Goal: Task Accomplishment & Management: Use online tool/utility

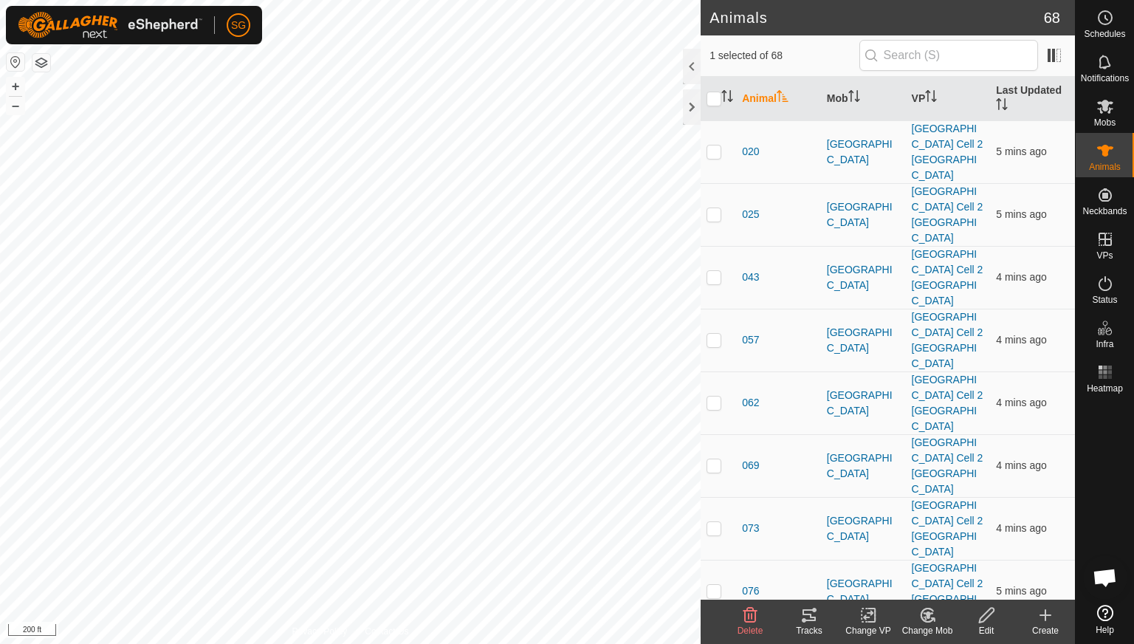
click at [810, 619] on icon at bounding box center [809, 615] width 18 height 18
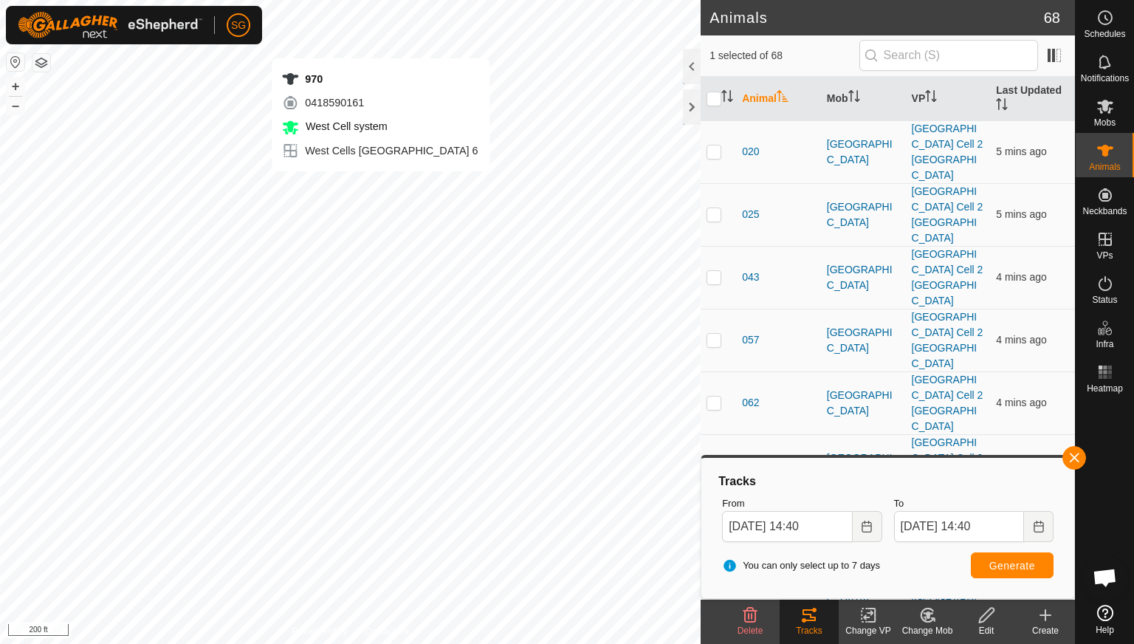
checkbox input "false"
checkbox input "true"
click at [1072, 463] on button "button" at bounding box center [1075, 458] width 24 height 24
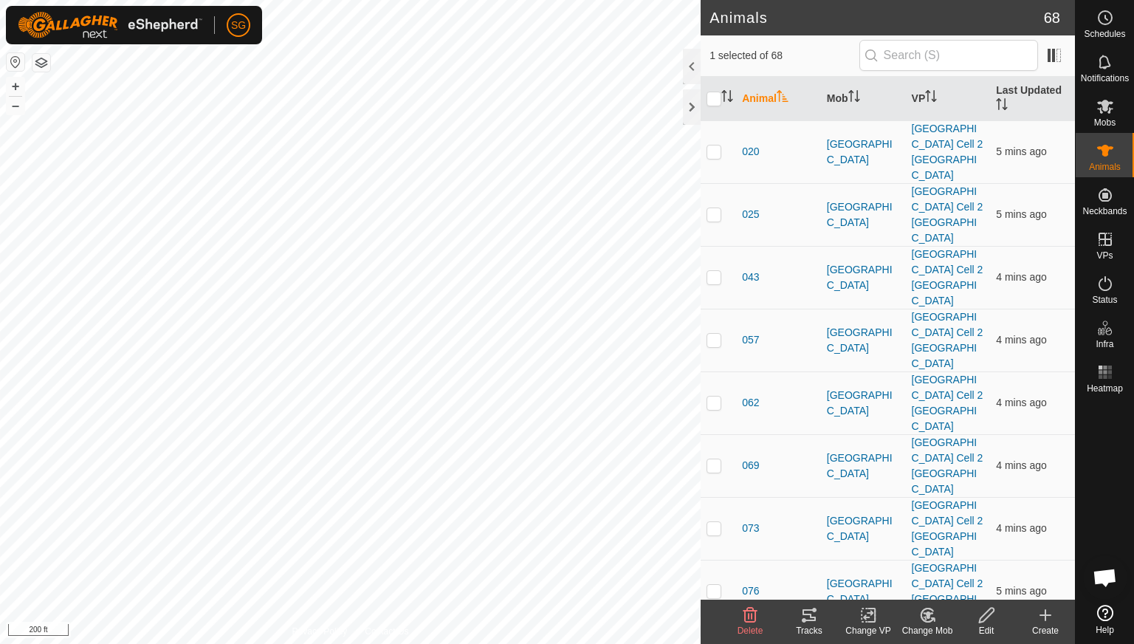
click at [809, 618] on icon at bounding box center [809, 615] width 18 height 18
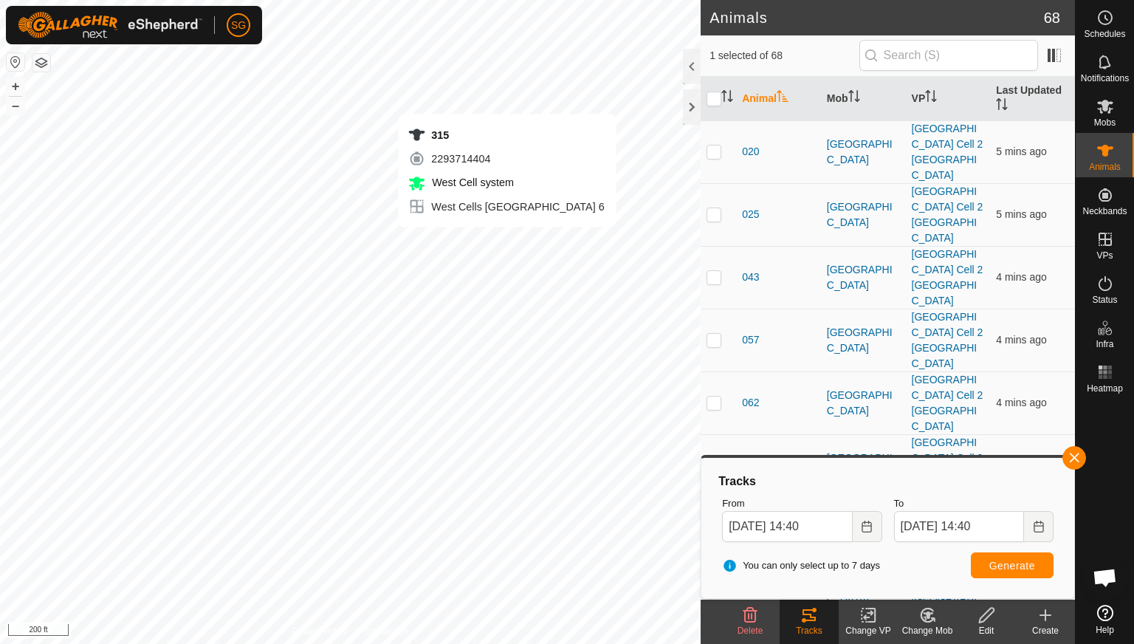
checkbox input "true"
checkbox input "false"
click at [1066, 459] on button "button" at bounding box center [1075, 458] width 24 height 24
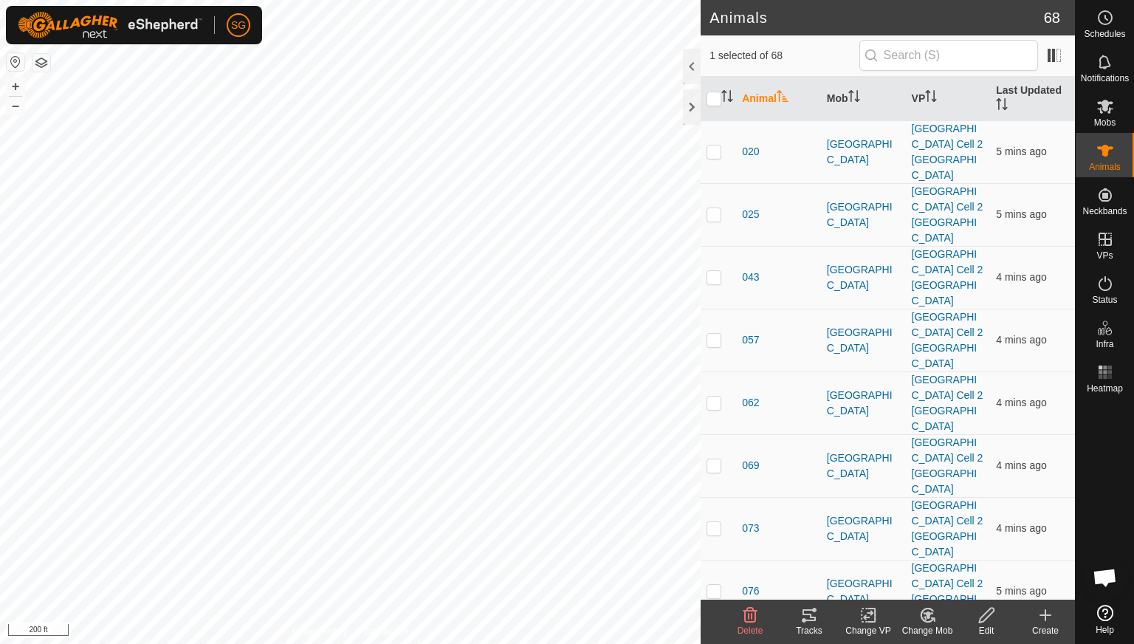
click at [801, 618] on icon at bounding box center [809, 615] width 18 height 18
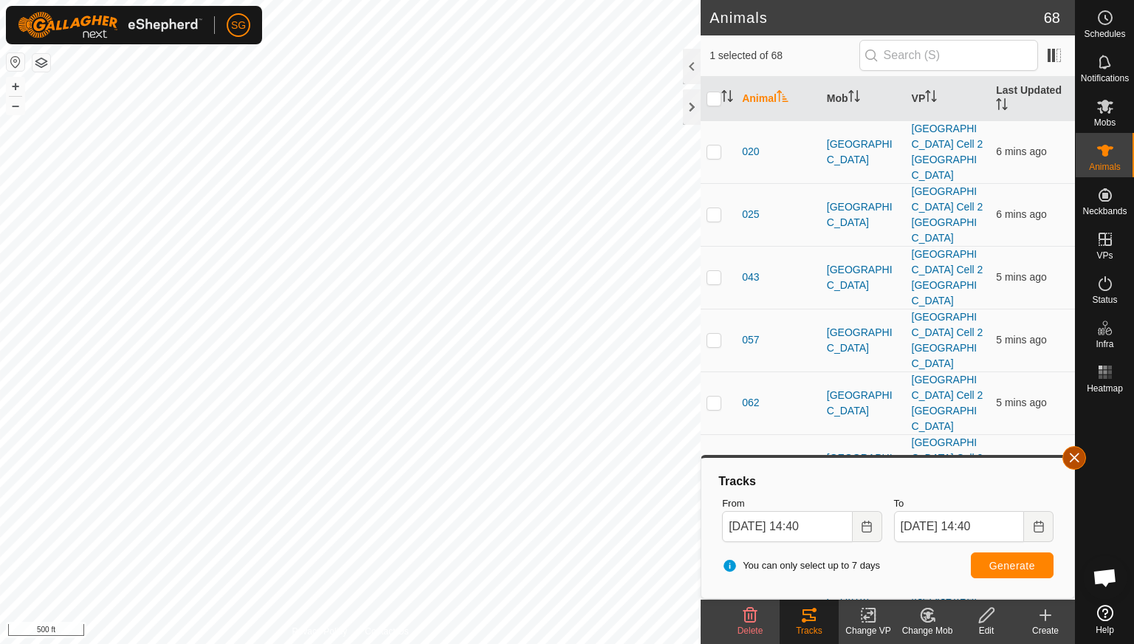
click at [1067, 456] on button "button" at bounding box center [1075, 458] width 24 height 24
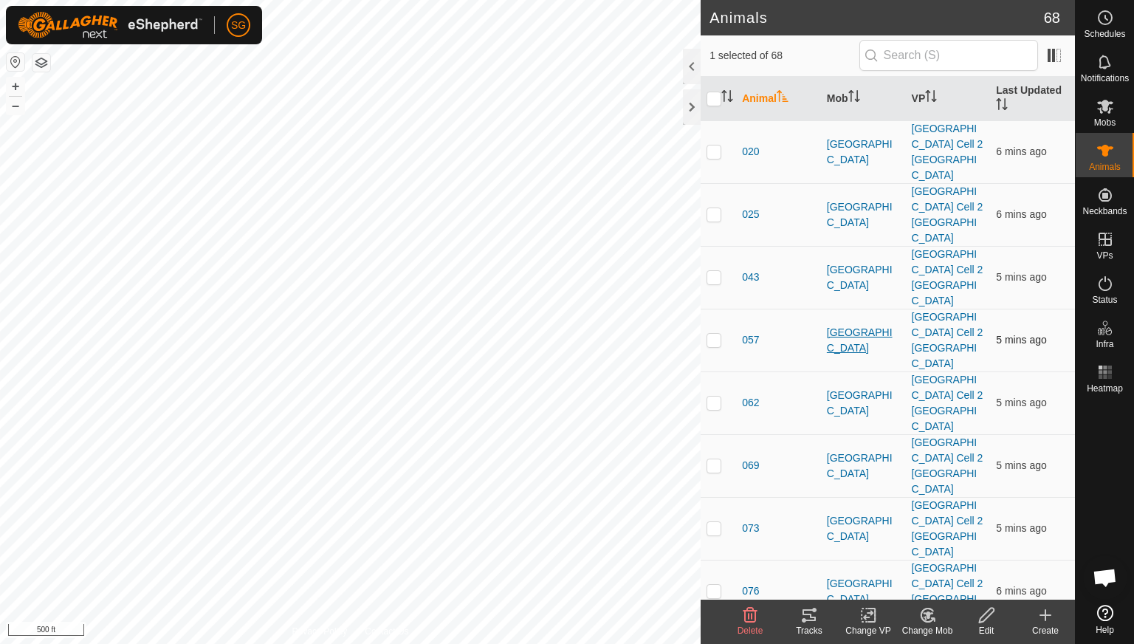
click at [834, 281] on div "Animals 68 1 selected of 68 Animal Mob VP Last Updated 020 [GEOGRAPHIC_DATA] [G…" at bounding box center [537, 322] width 1075 height 644
click at [1108, 374] on icon at bounding box center [1106, 372] width 18 height 18
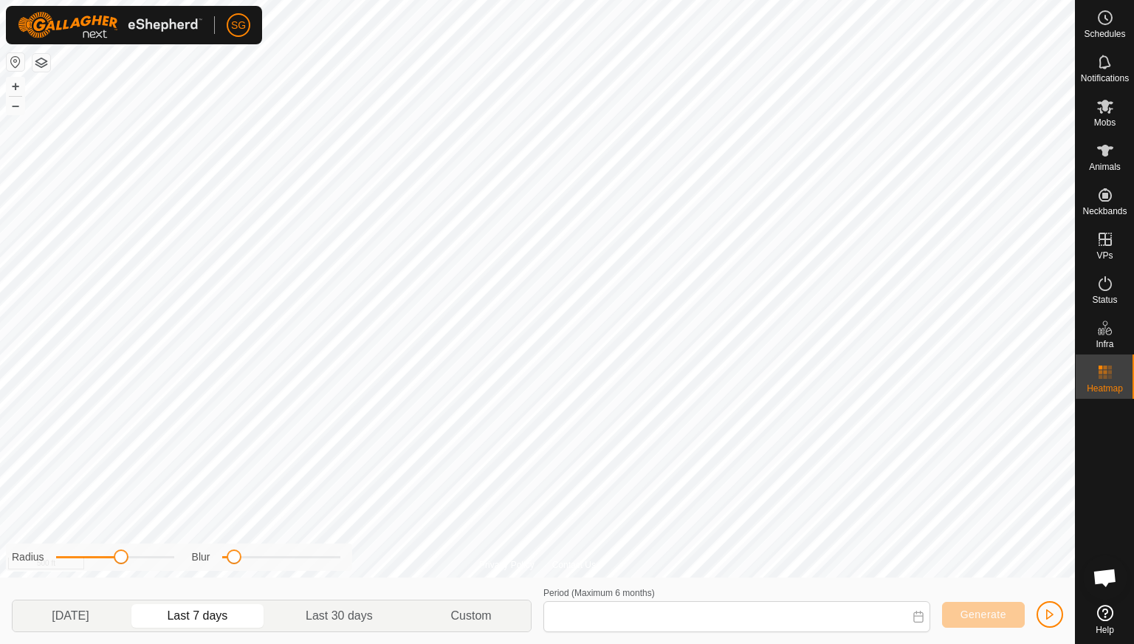
type input "[DATE] - [DATE]"
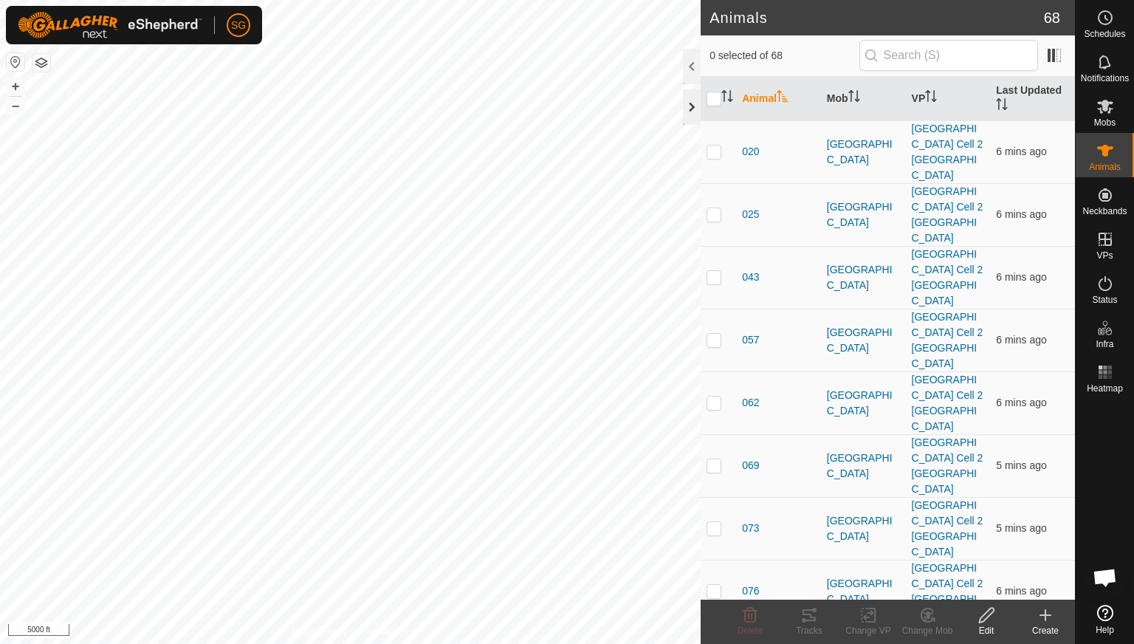
click at [686, 121] on div "Animals 68 0 selected of 68 Animal Mob VP Last Updated 020 [GEOGRAPHIC_DATA] [G…" at bounding box center [537, 322] width 1075 height 644
checkbox input "true"
click at [812, 618] on icon at bounding box center [809, 615] width 13 height 12
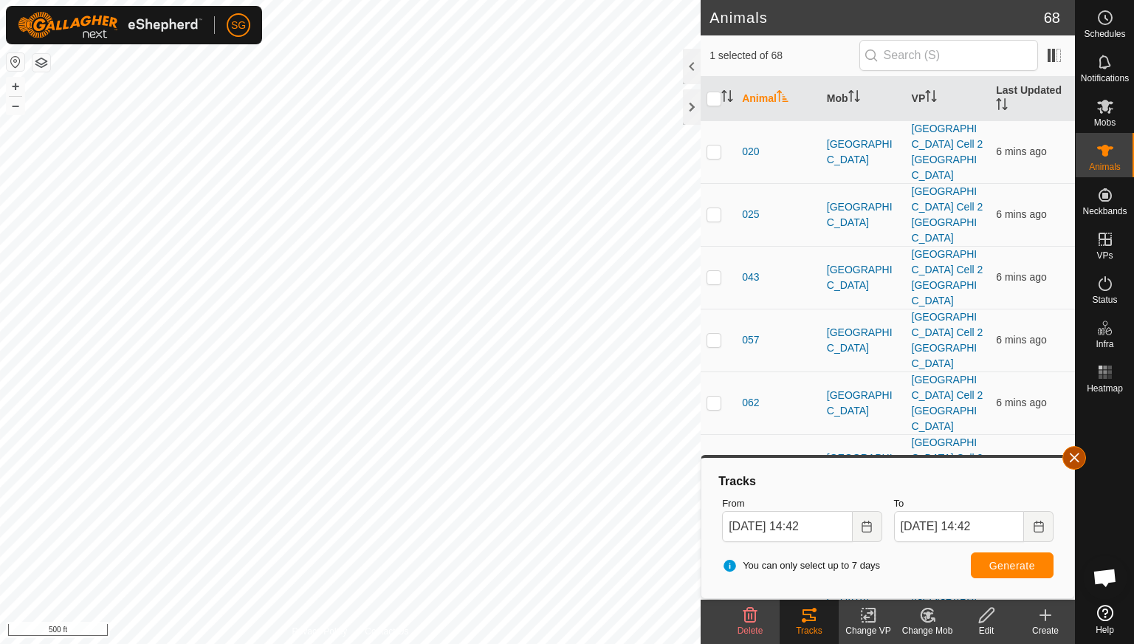
click at [1069, 453] on button "button" at bounding box center [1075, 458] width 24 height 24
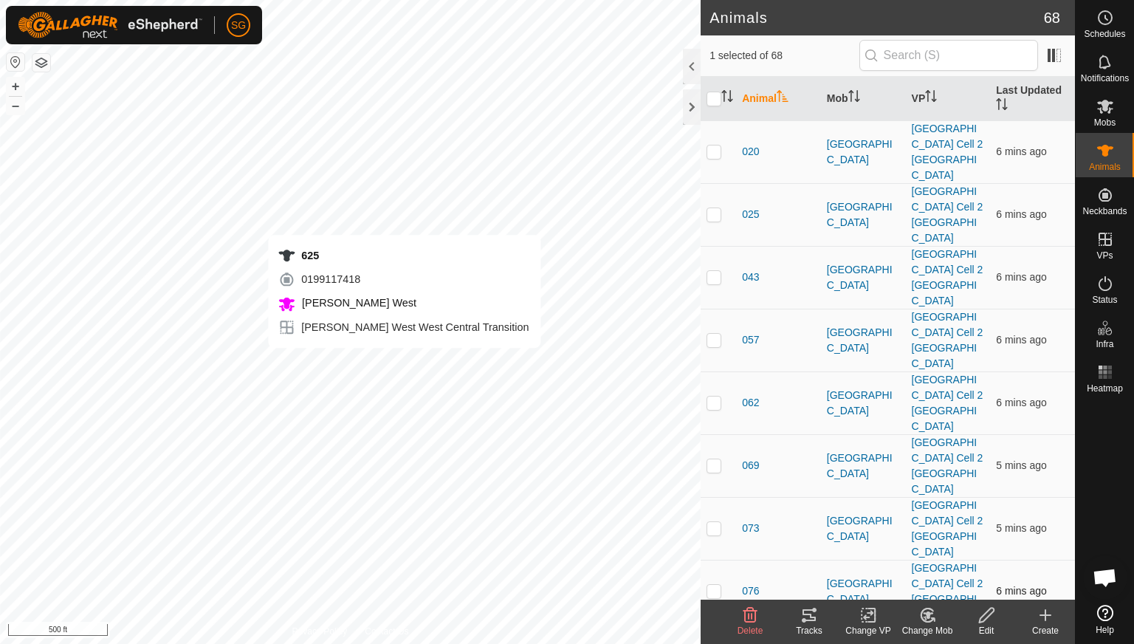
checkbox input "true"
checkbox input "false"
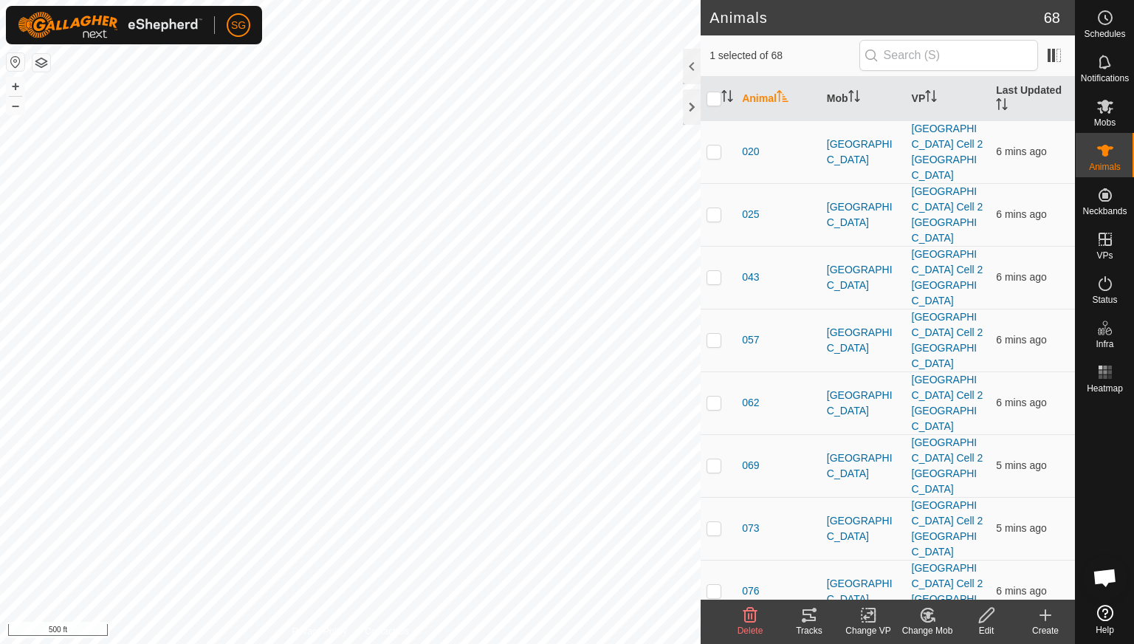
click at [807, 617] on icon at bounding box center [809, 615] width 18 height 18
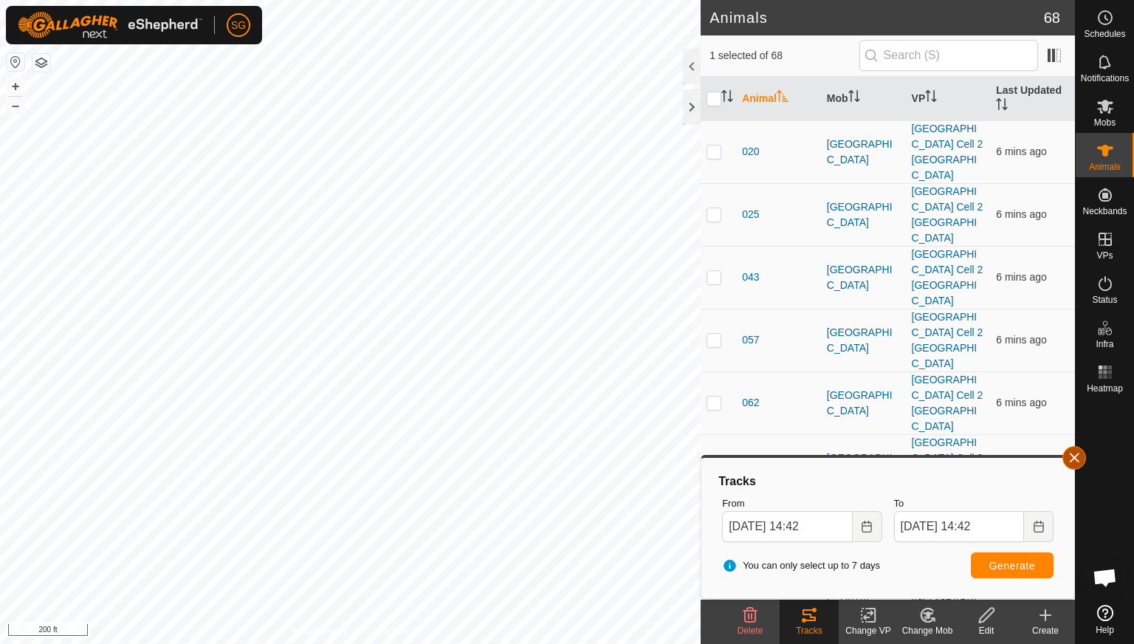
click at [1072, 459] on button "button" at bounding box center [1075, 458] width 24 height 24
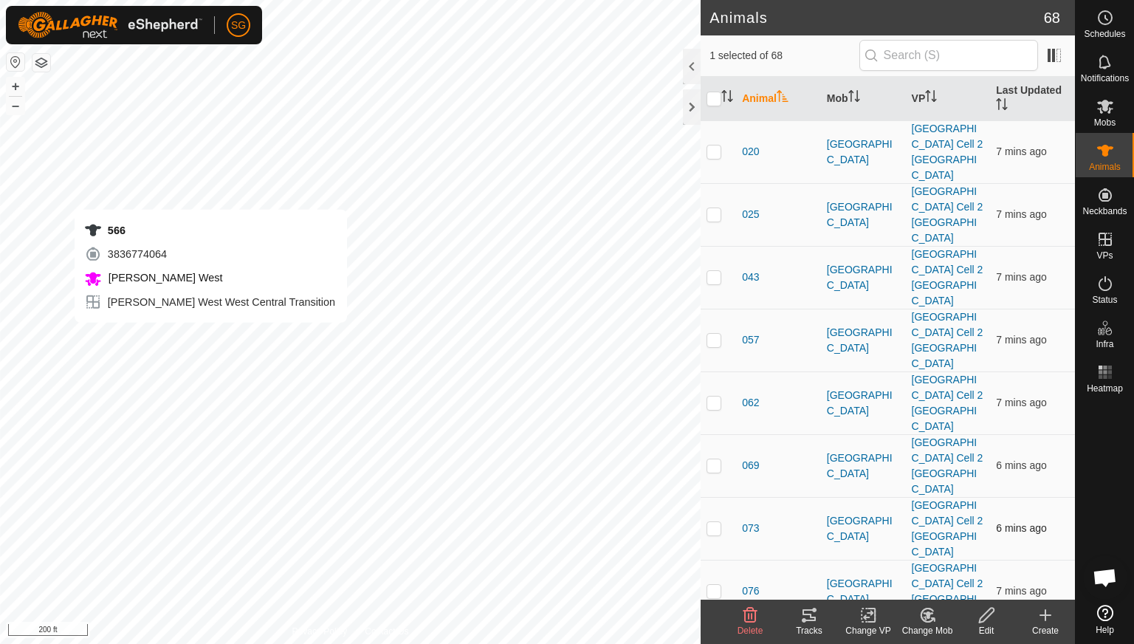
checkbox input "true"
checkbox input "false"
click at [806, 614] on icon at bounding box center [809, 615] width 13 height 12
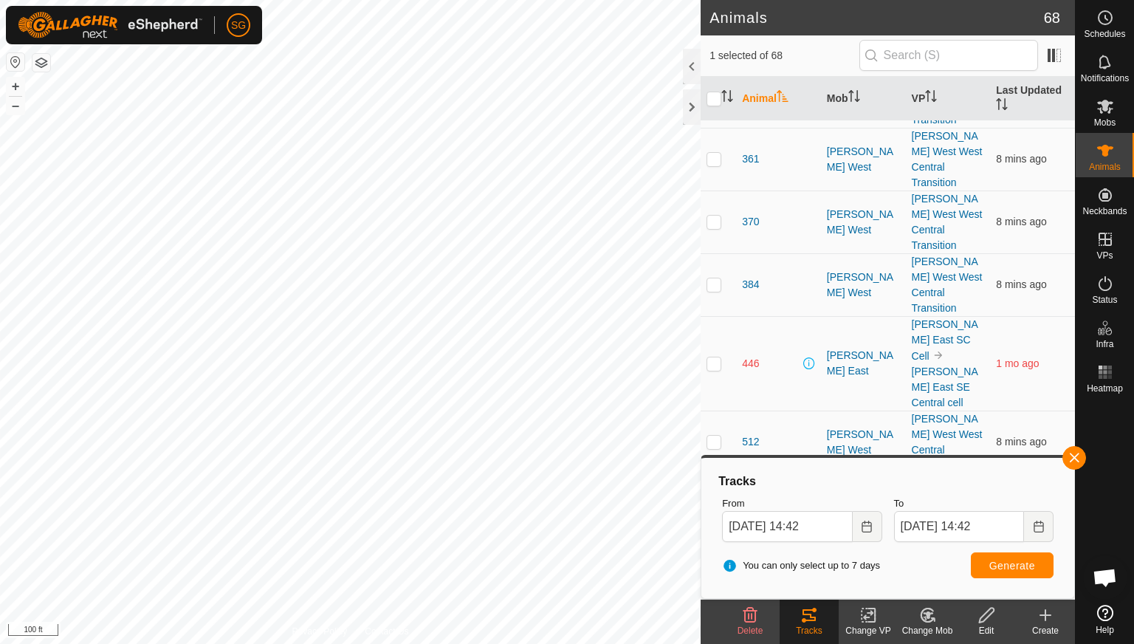
scroll to position [1624, 0]
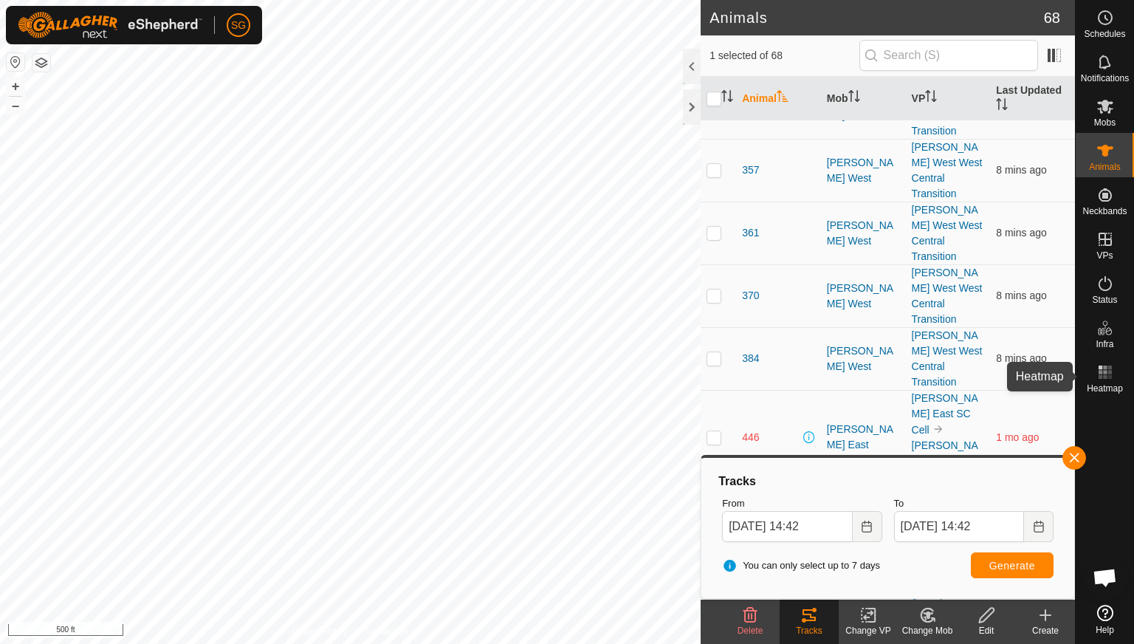
click at [1105, 372] on rect at bounding box center [1105, 372] width 4 height 4
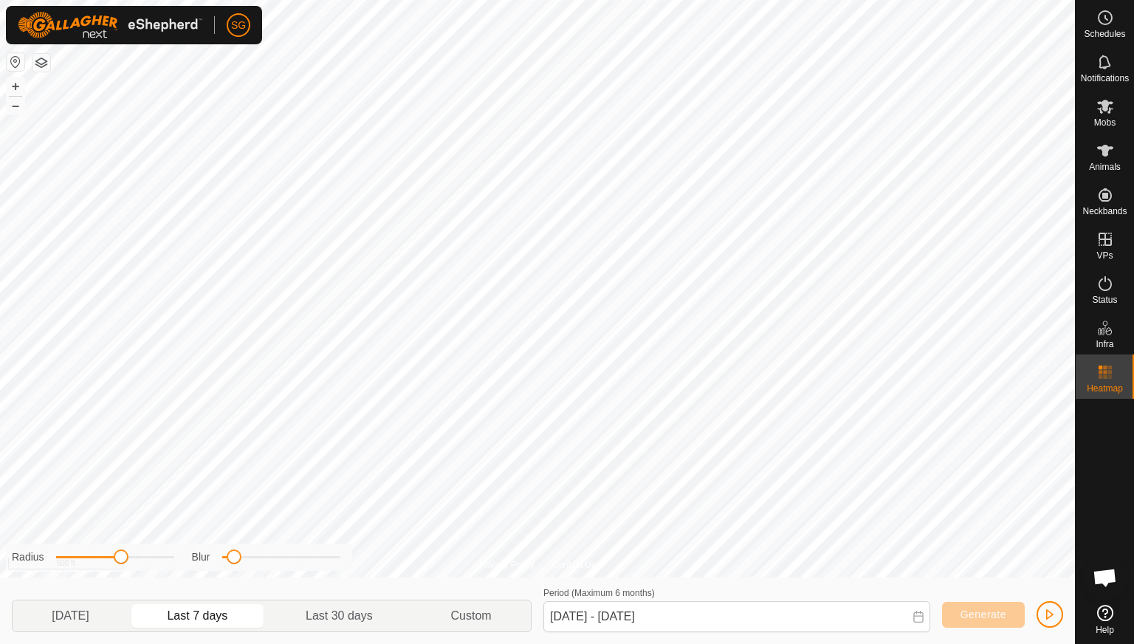
click at [1105, 372] on rect at bounding box center [1105, 372] width 4 height 4
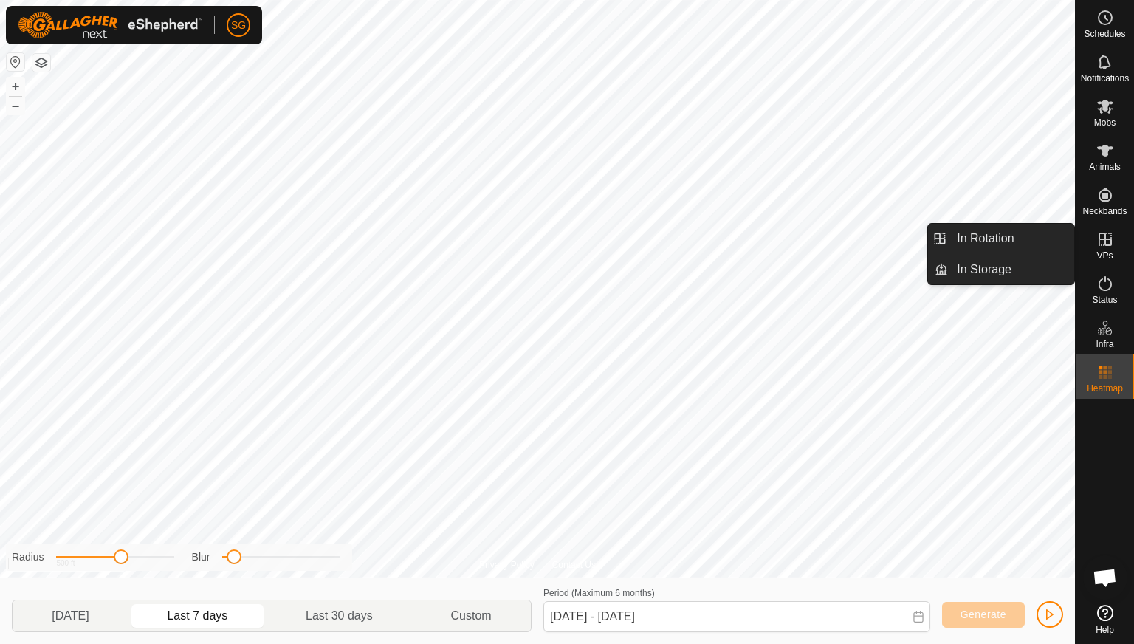
click at [1107, 241] on icon at bounding box center [1106, 239] width 18 height 18
click at [982, 239] on link "In Rotation" at bounding box center [1011, 239] width 126 height 30
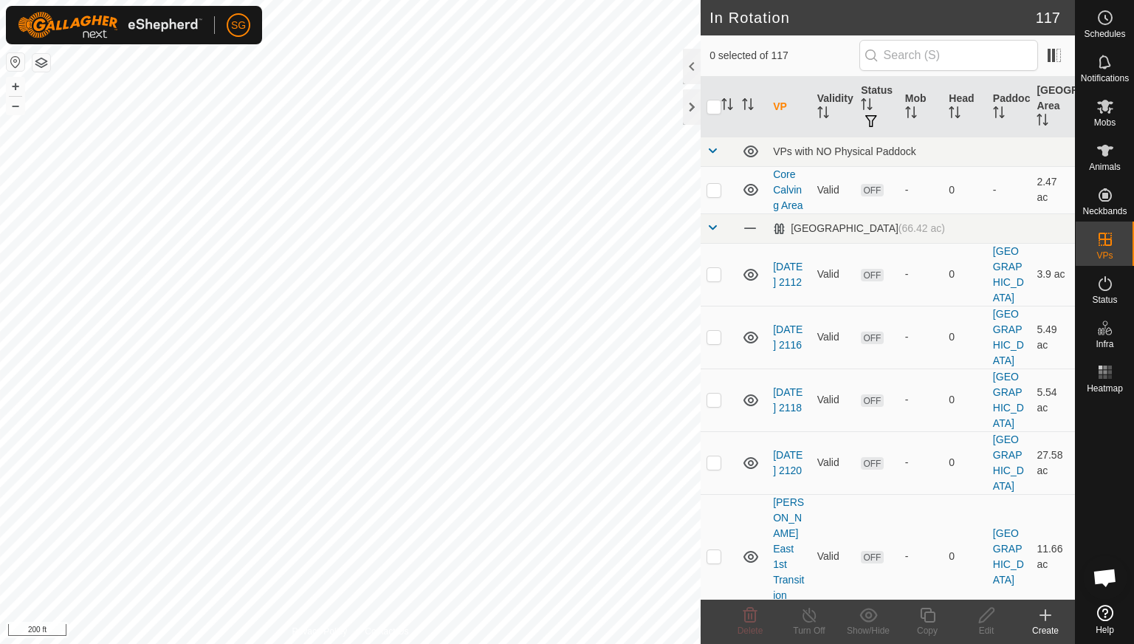
click at [1046, 614] on icon at bounding box center [1046, 615] width 18 height 18
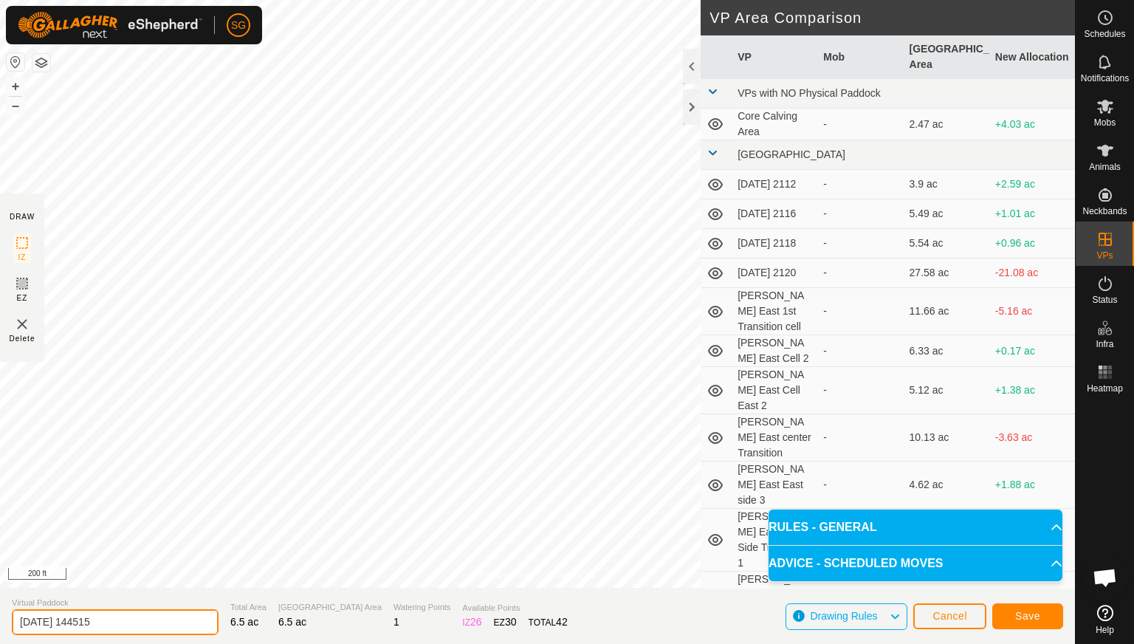
click at [141, 618] on input "[DATE] 144515" at bounding box center [115, 622] width 207 height 26
click at [149, 616] on input "[DATE] 144515" at bounding box center [115, 622] width 207 height 26
type input "2"
type input "Dieblod West W Central"
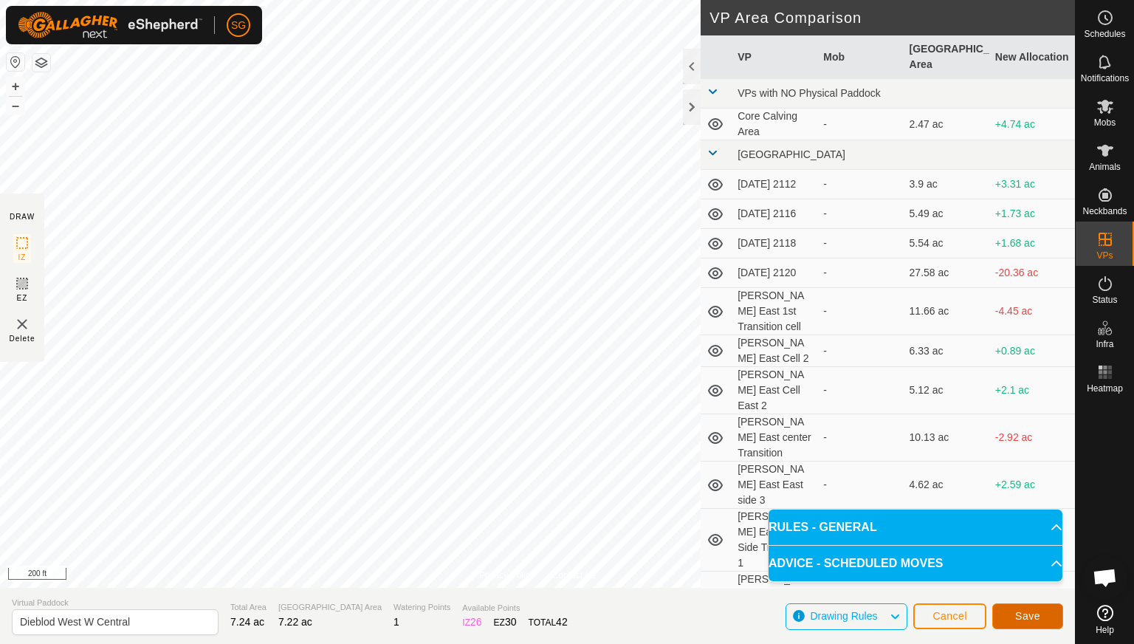
click at [1019, 617] on span "Save" at bounding box center [1027, 616] width 25 height 12
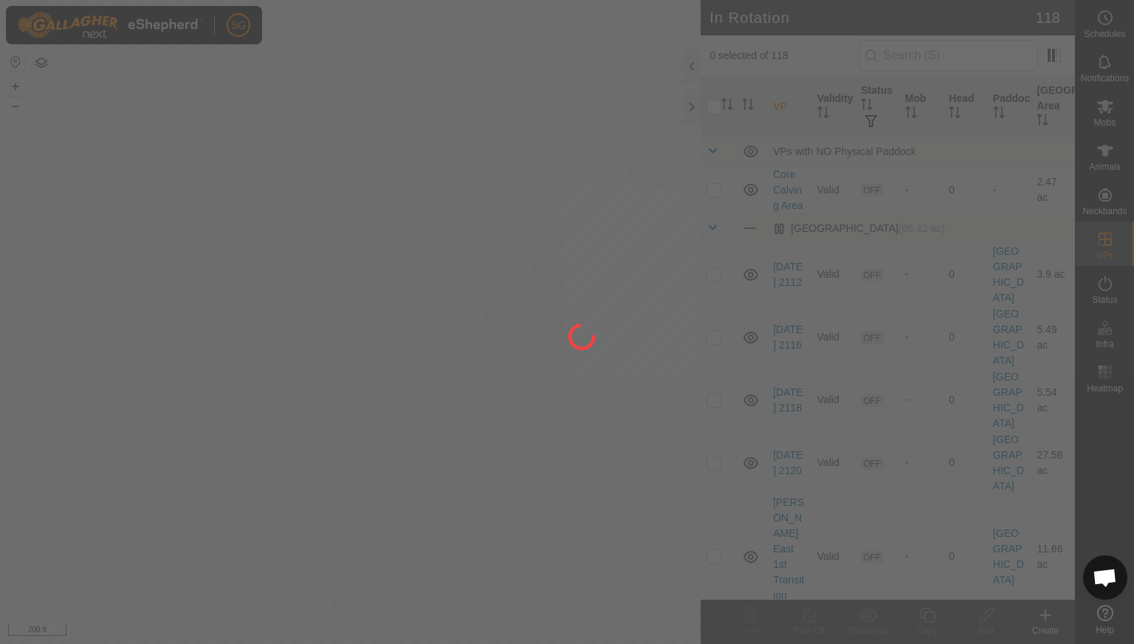
click at [1109, 107] on div at bounding box center [567, 322] width 1134 height 644
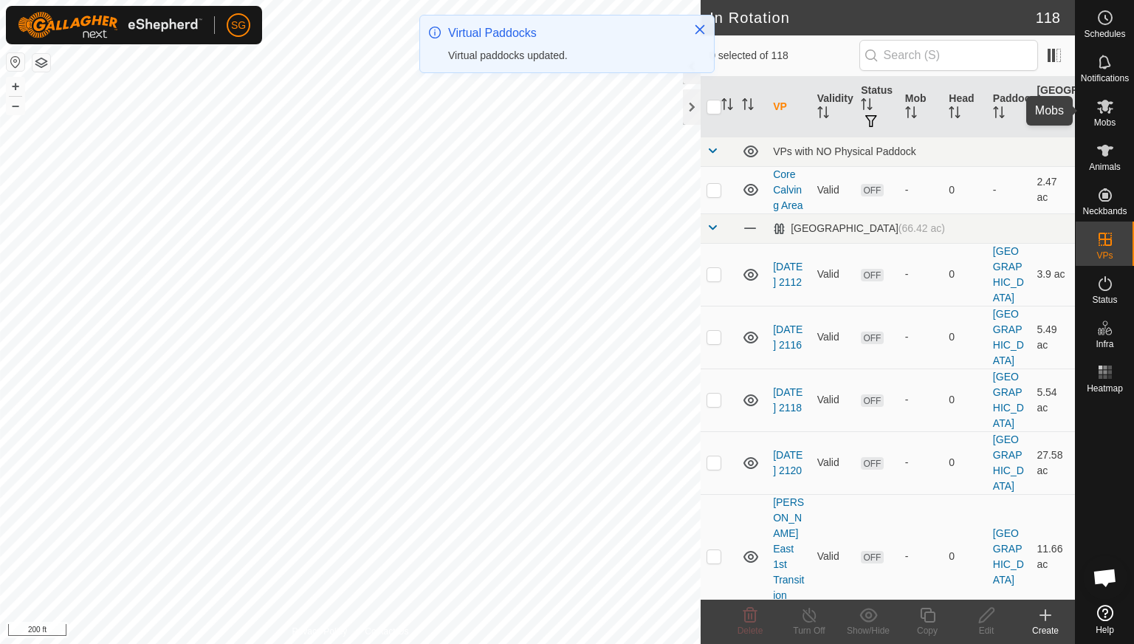
click at [1102, 106] on icon at bounding box center [1106, 106] width 18 height 18
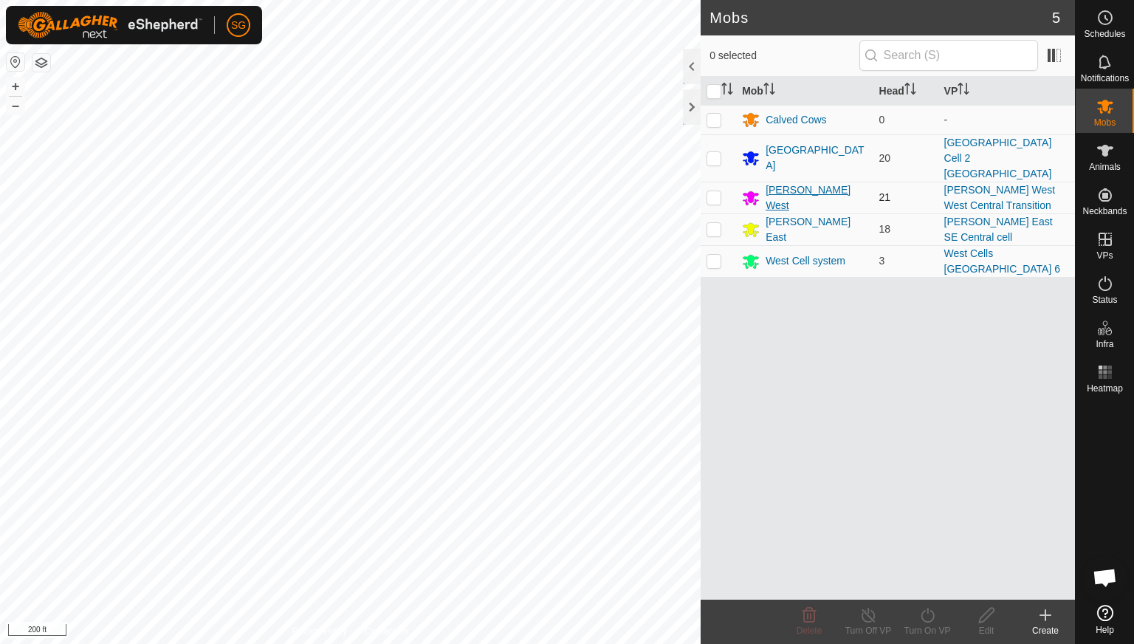
click at [788, 182] on div "[PERSON_NAME] West" at bounding box center [816, 197] width 101 height 31
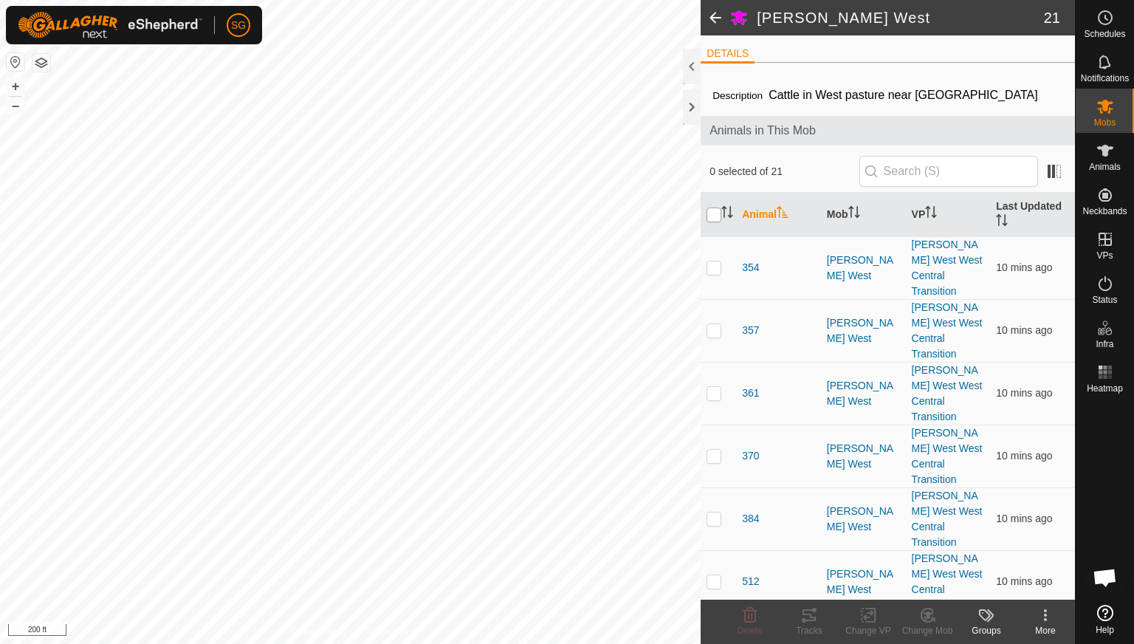
click at [716, 214] on input "checkbox" at bounding box center [714, 214] width 15 height 15
checkbox input "true"
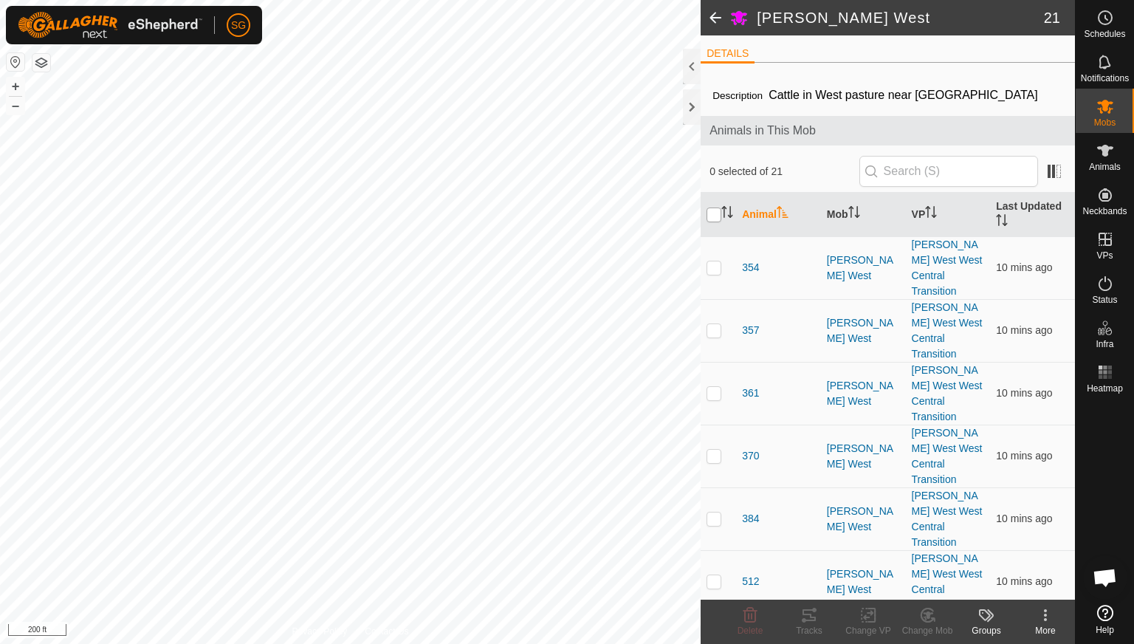
checkbox input "true"
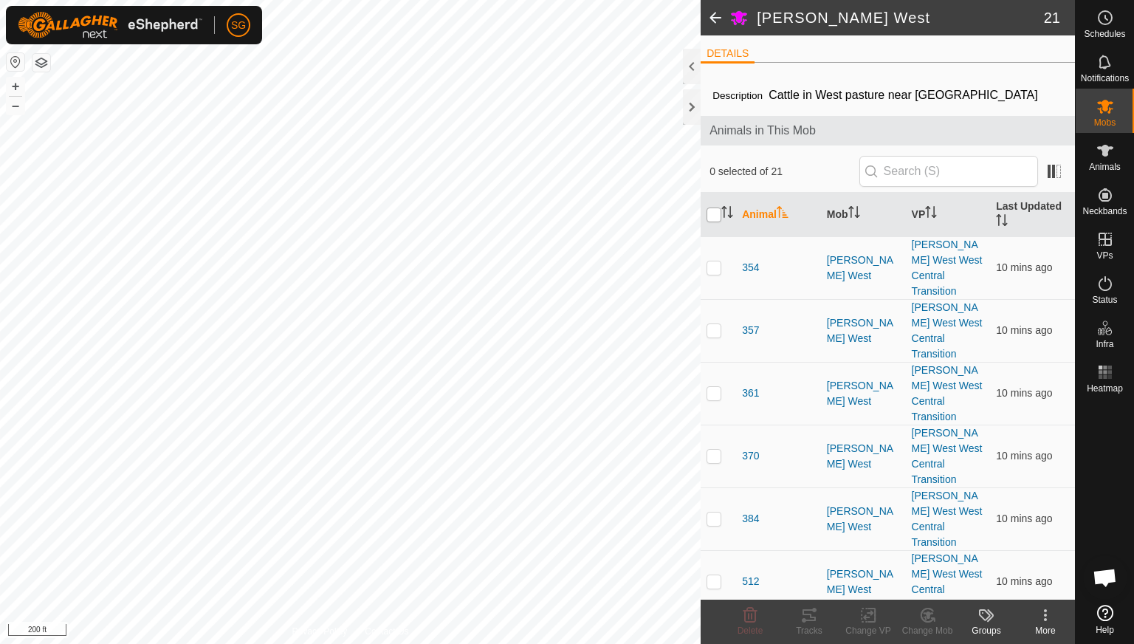
checkbox input "true"
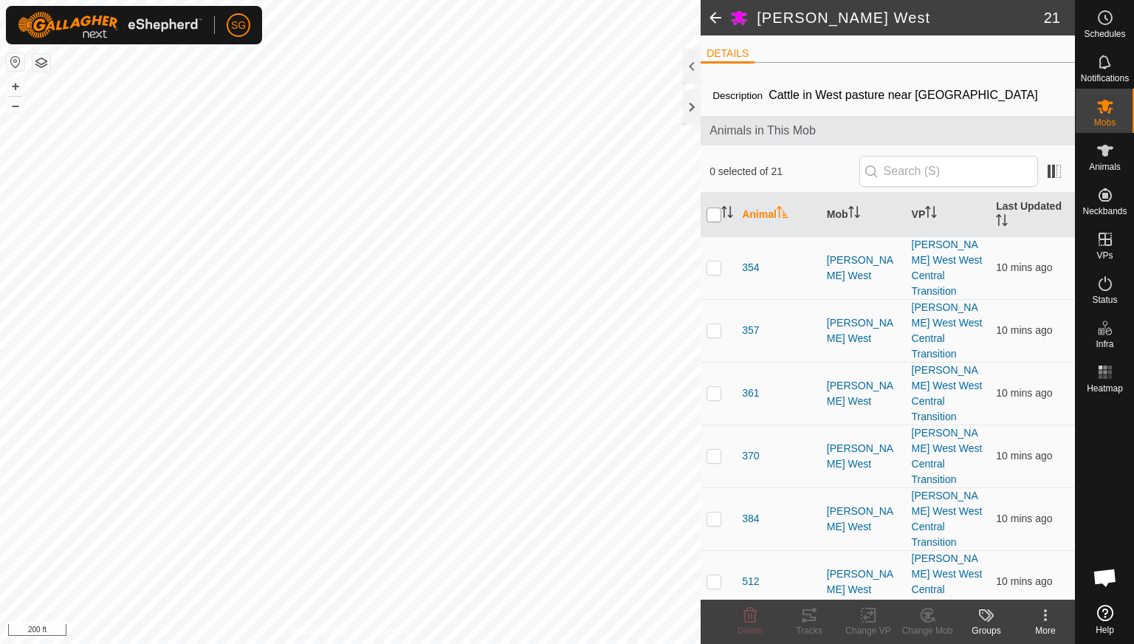
checkbox input "true"
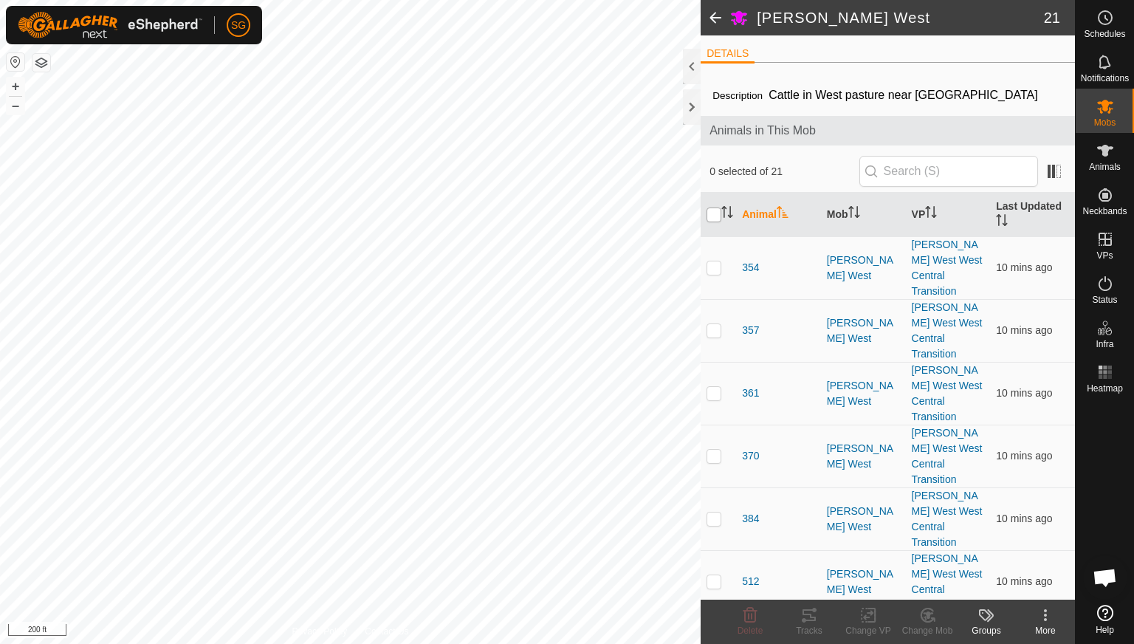
checkbox input "true"
click at [870, 615] on icon at bounding box center [869, 615] width 18 height 18
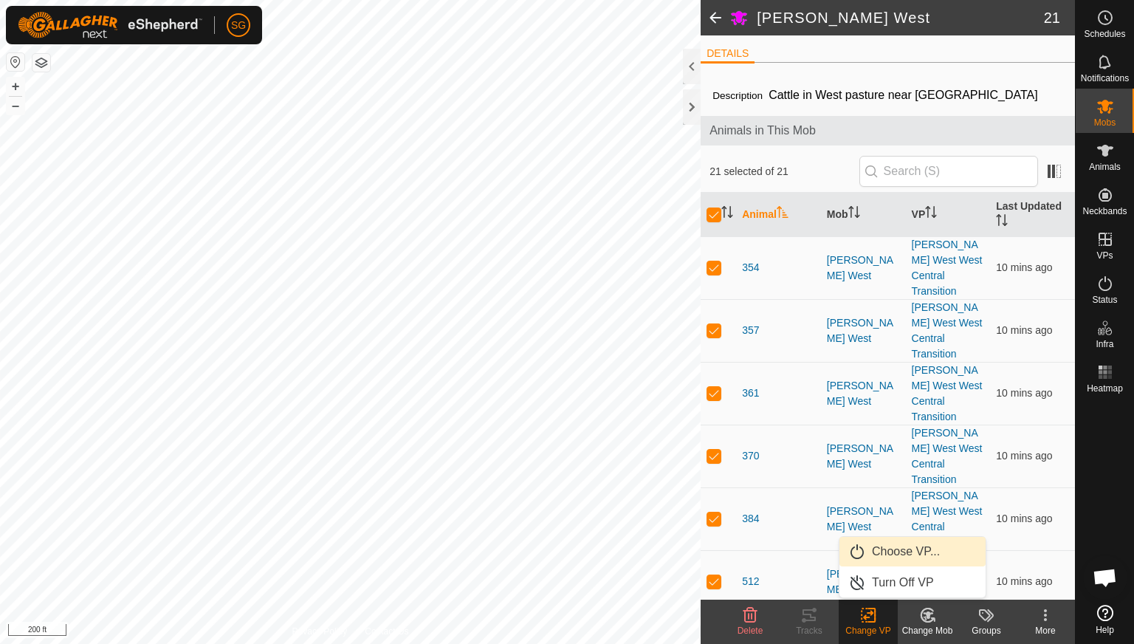
click at [881, 555] on link "Choose VP..." at bounding box center [913, 552] width 146 height 30
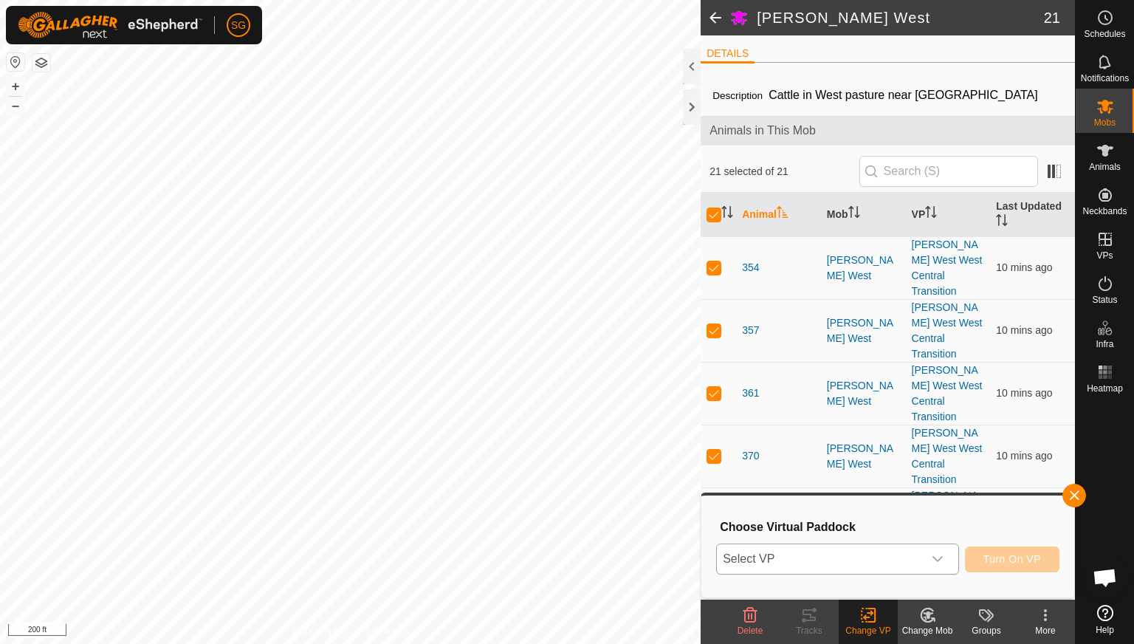
click at [857, 552] on span "Select VP" at bounding box center [820, 559] width 206 height 30
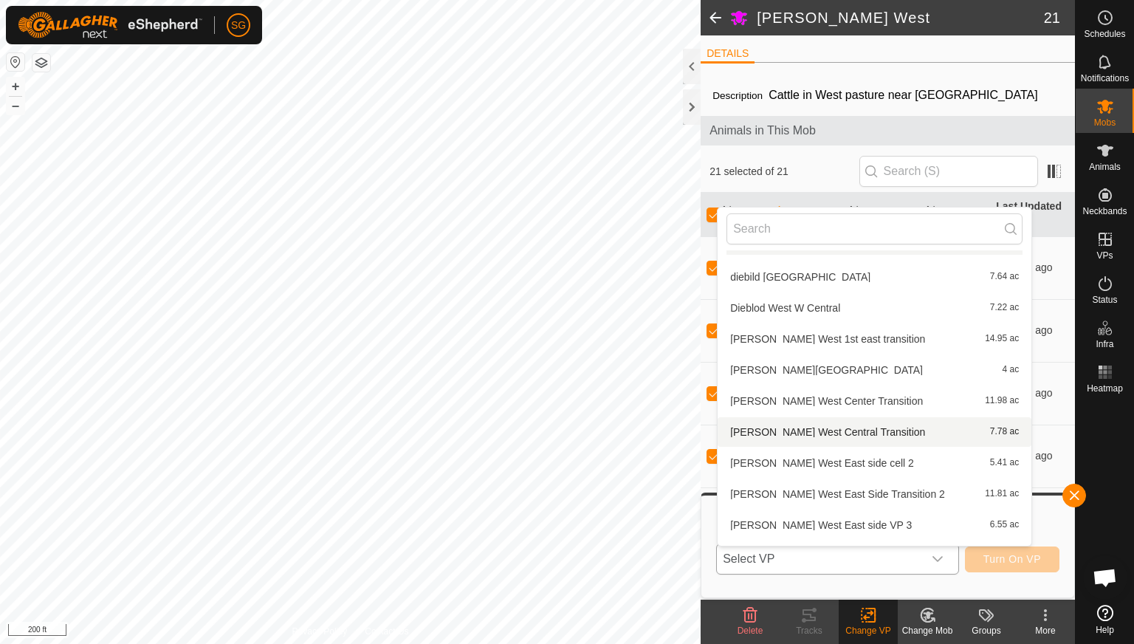
scroll to position [905, 0]
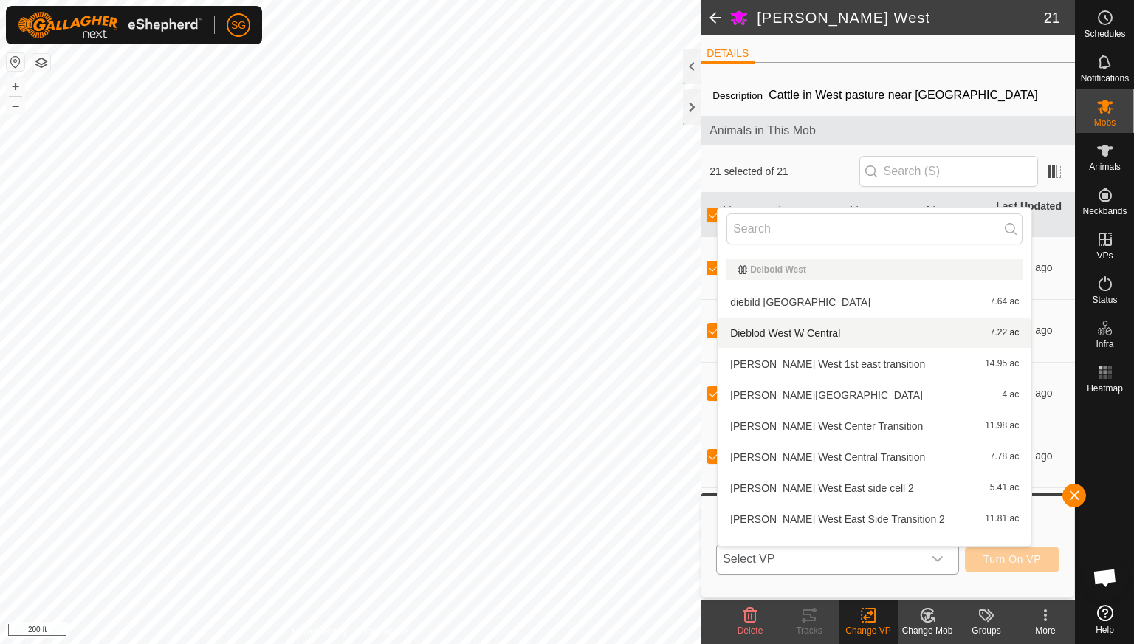
click at [799, 334] on li "Dieblod West W Central 7.22 ac" at bounding box center [875, 333] width 314 height 30
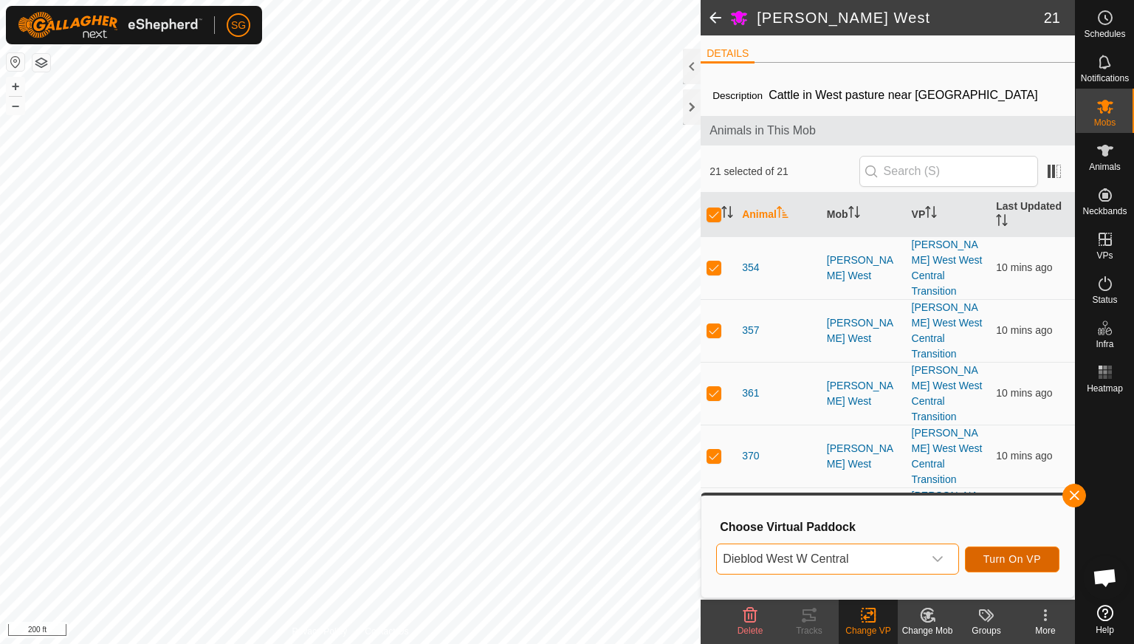
click at [998, 547] on button "Turn On VP" at bounding box center [1012, 559] width 95 height 26
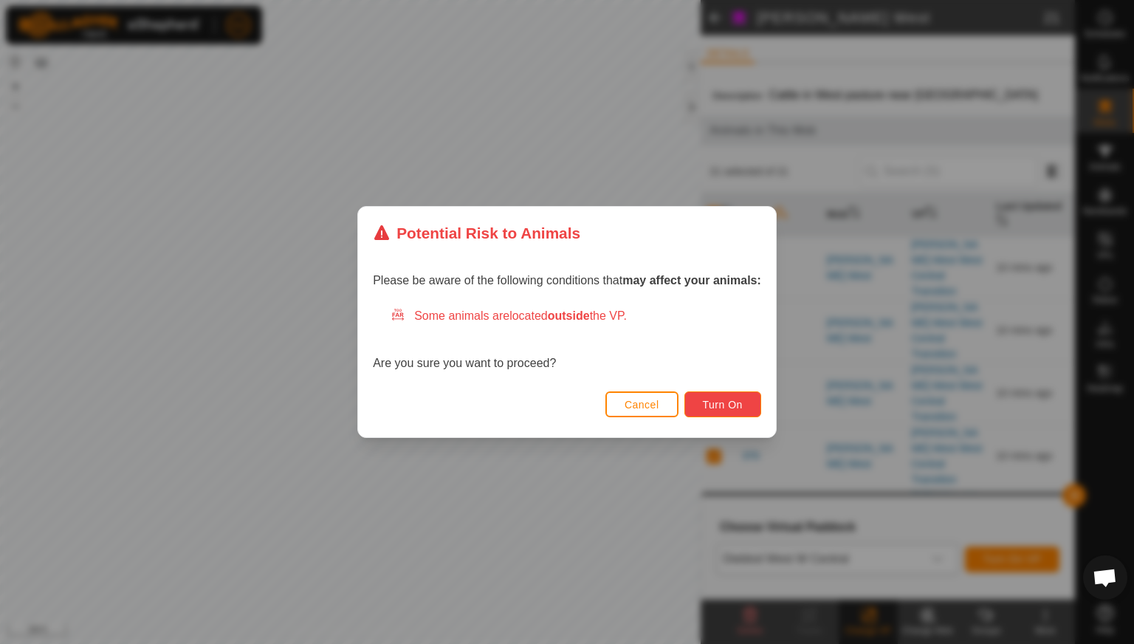
click at [712, 412] on button "Turn On" at bounding box center [723, 404] width 77 height 26
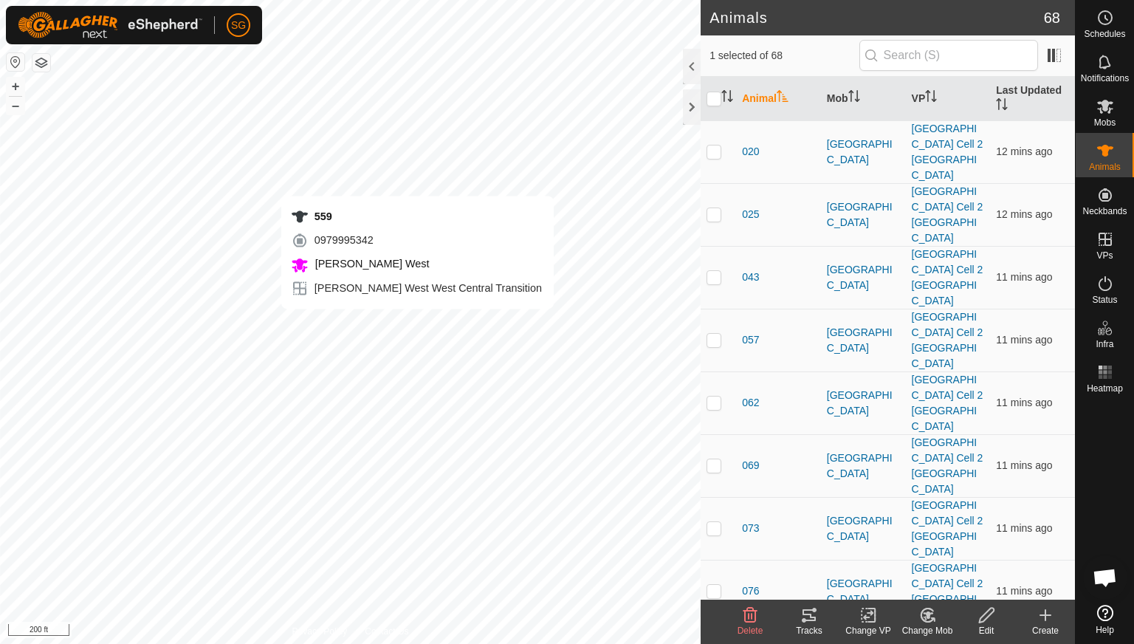
checkbox input "true"
checkbox input "false"
click at [812, 616] on icon at bounding box center [809, 615] width 18 height 18
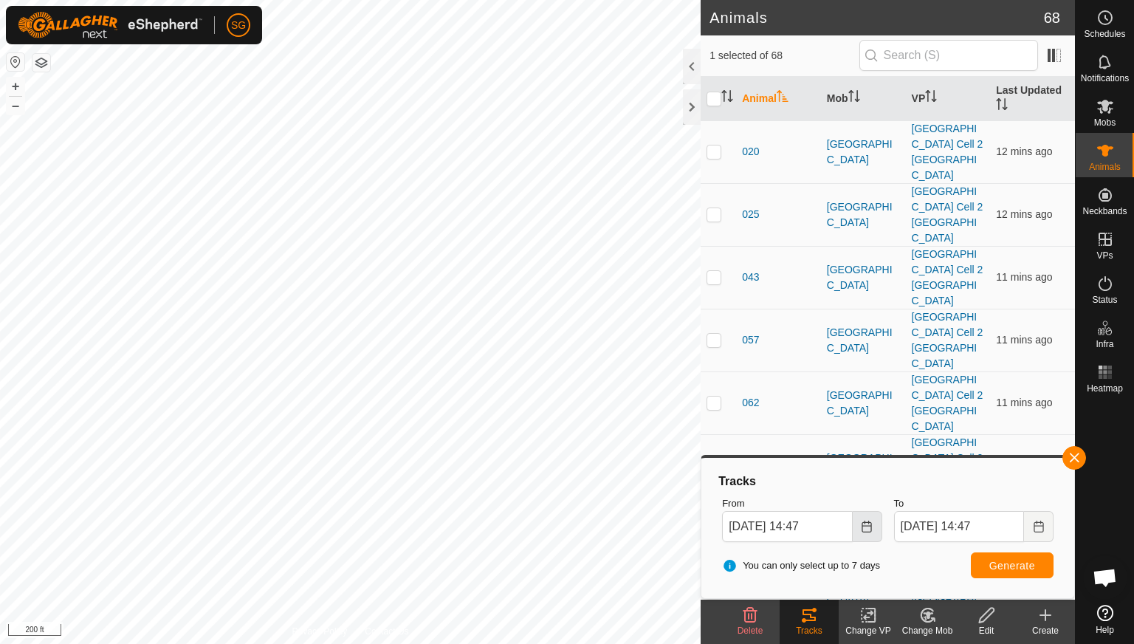
click at [861, 524] on icon "Choose Date" at bounding box center [867, 527] width 12 height 12
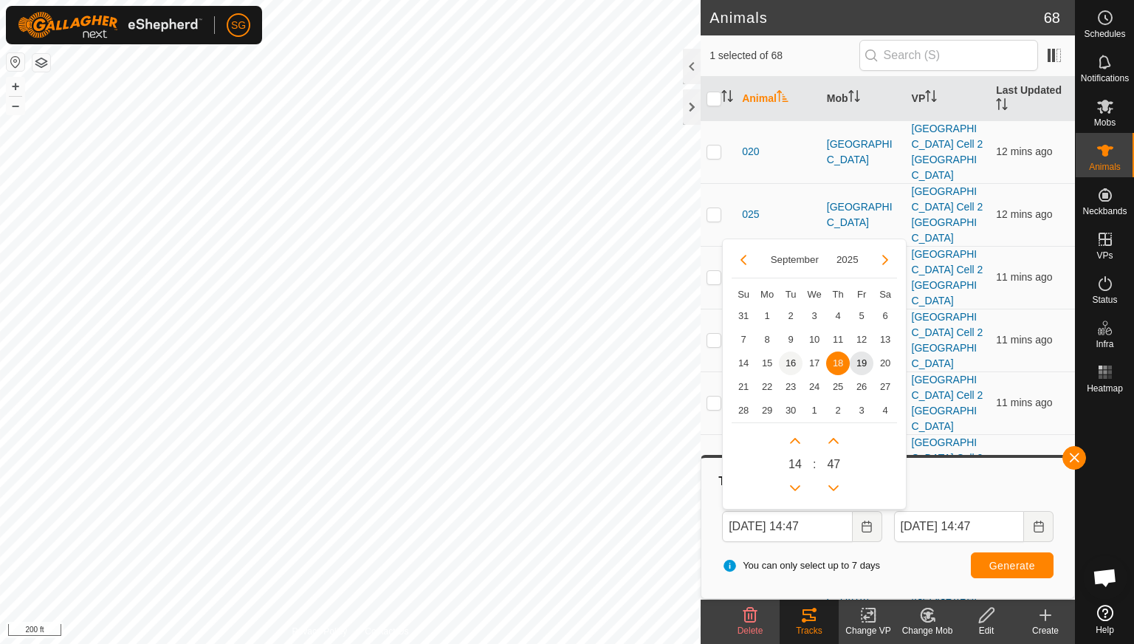
click at [786, 364] on span "16" at bounding box center [791, 363] width 24 height 24
type input "[DATE] 14:47"
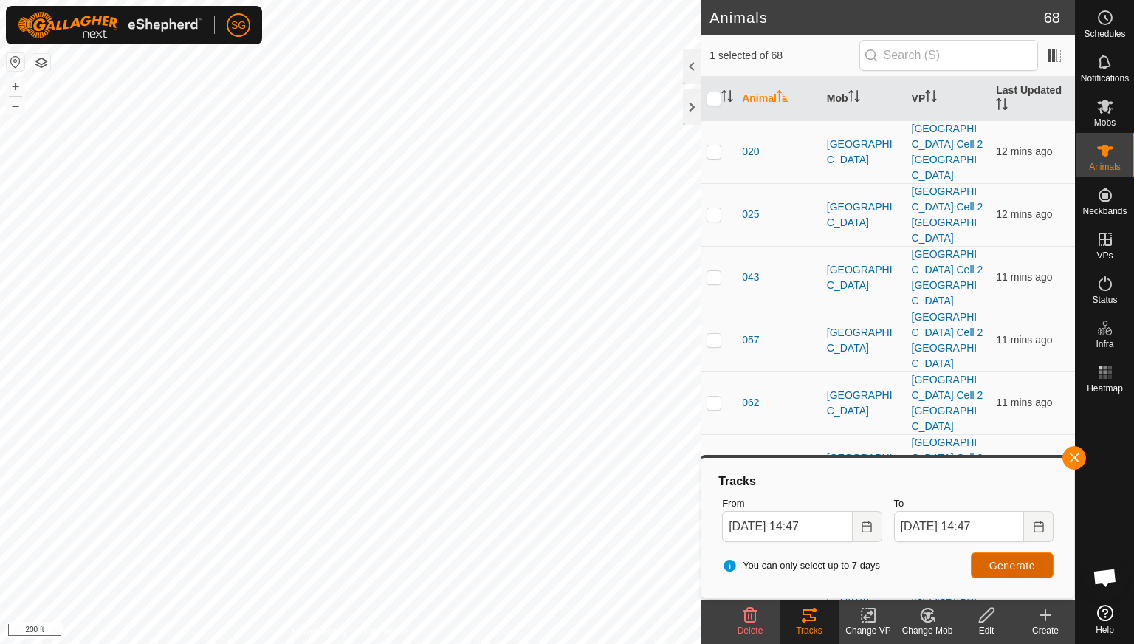
click at [1010, 556] on button "Generate" at bounding box center [1012, 565] width 83 height 26
click at [1077, 450] on button "button" at bounding box center [1075, 458] width 24 height 24
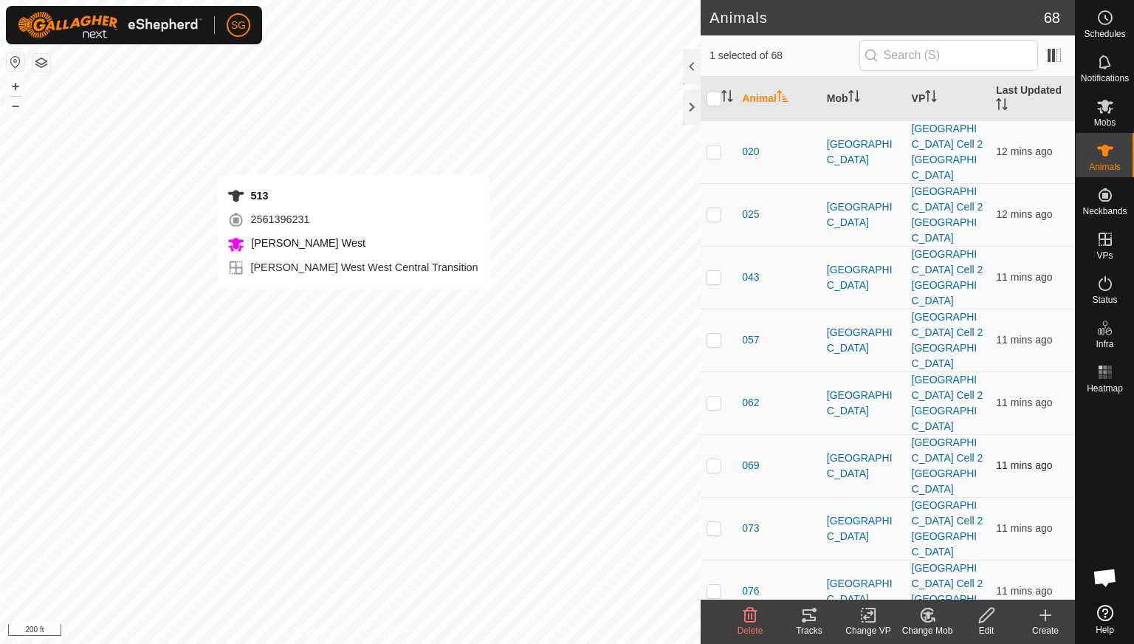
checkbox input "true"
checkbox input "false"
click at [809, 618] on icon at bounding box center [809, 615] width 18 height 18
